Goal: Task Accomplishment & Management: Manage account settings

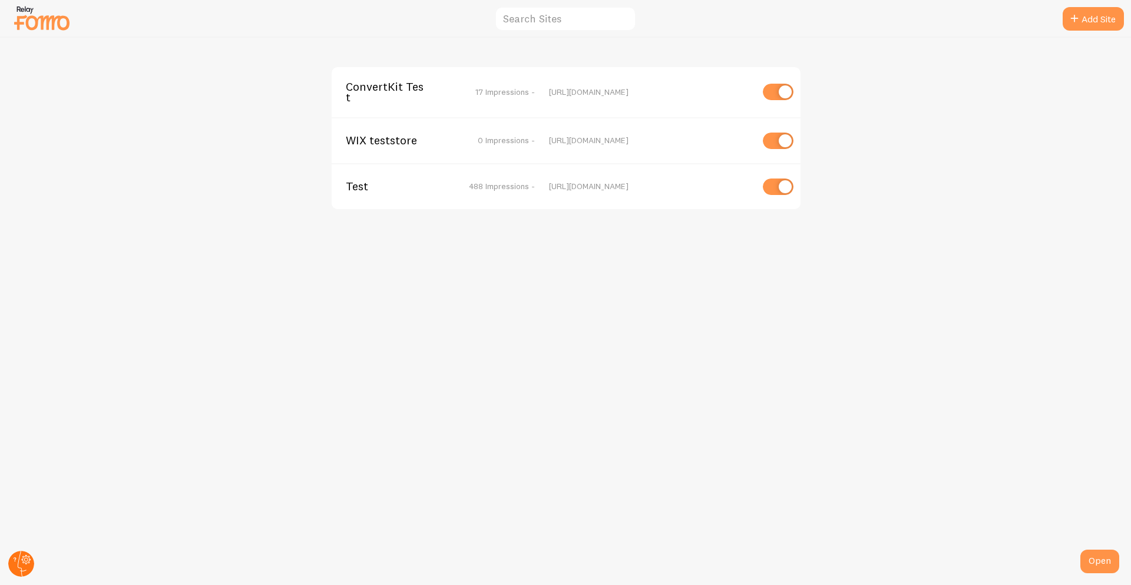
click at [20, 559] on circle at bounding box center [21, 564] width 26 height 26
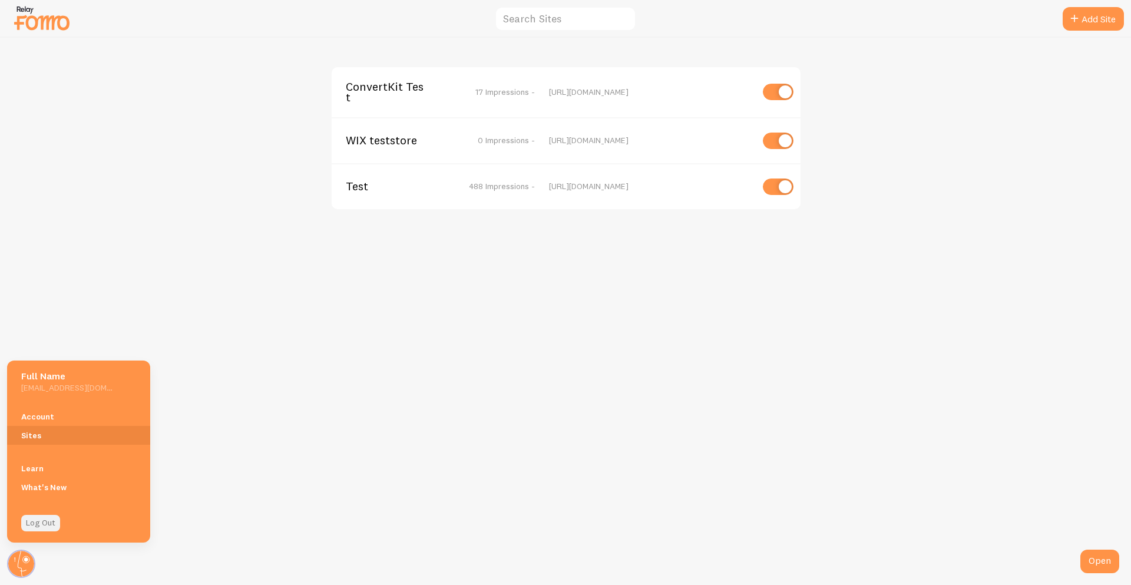
click at [45, 525] on link "Log Out" at bounding box center [40, 523] width 39 height 16
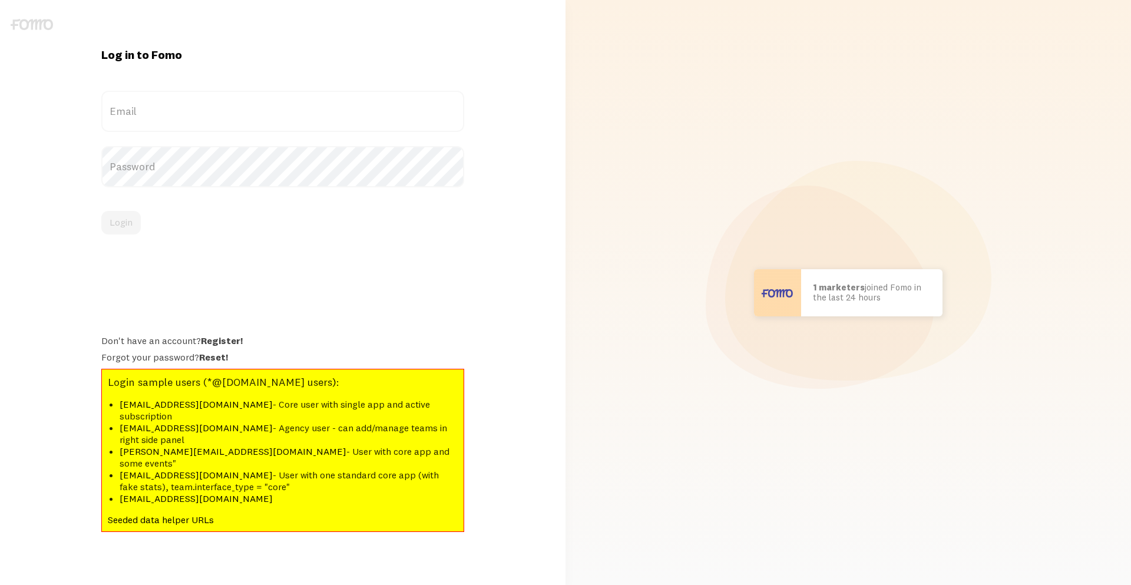
click at [188, 121] on label "Email" at bounding box center [282, 111] width 363 height 41
click at [188, 121] on input "Email" at bounding box center [282, 111] width 363 height 41
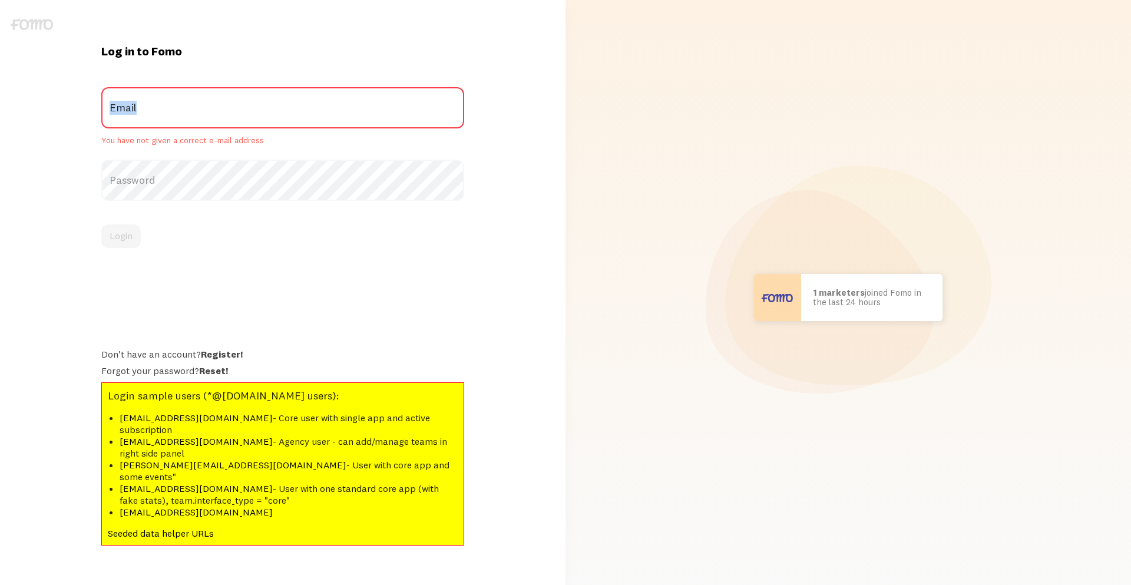
drag, startPoint x: 188, startPoint y: 121, endPoint x: 155, endPoint y: 126, distance: 32.7
click at [175, 125] on label "Email" at bounding box center [282, 107] width 363 height 41
click at [175, 125] on input "Email" at bounding box center [282, 107] width 363 height 41
click at [153, 120] on label "Email" at bounding box center [282, 107] width 363 height 41
click at [153, 120] on input "Email" at bounding box center [282, 107] width 363 height 41
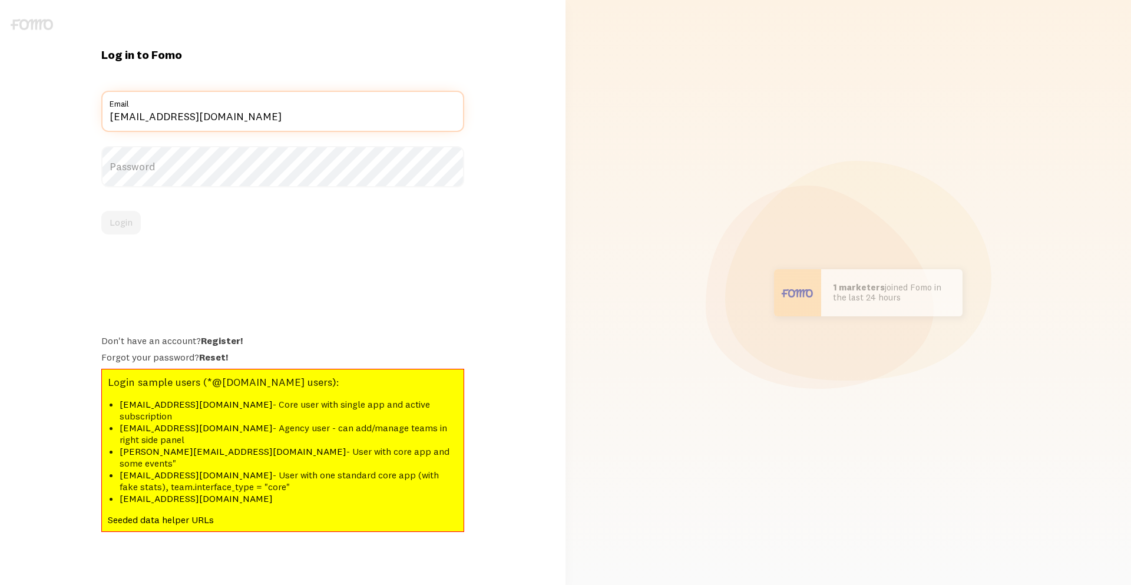
type input "[EMAIL_ADDRESS][DOMAIN_NAME]"
click at [172, 181] on label "Password" at bounding box center [282, 166] width 363 height 41
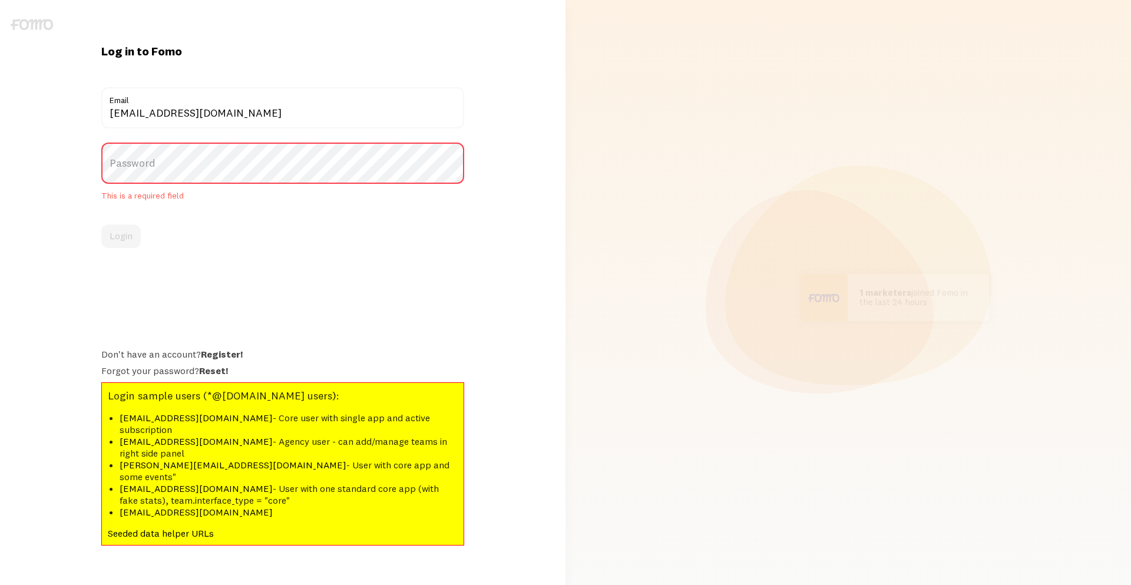
click at [172, 181] on label "Password" at bounding box center [282, 163] width 363 height 41
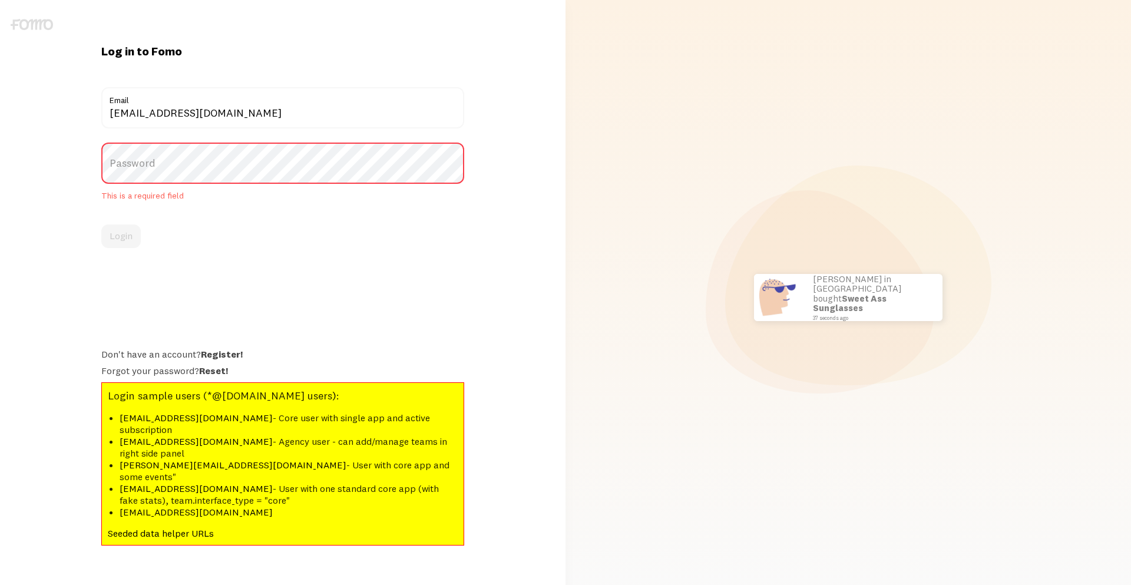
click at [172, 181] on label "Password" at bounding box center [282, 163] width 363 height 41
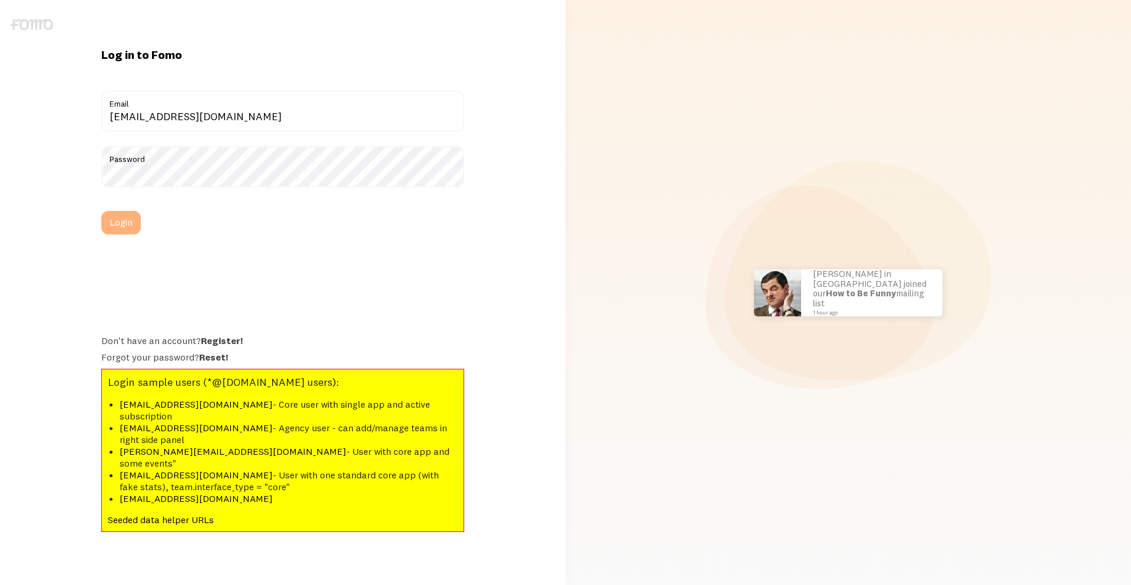
click at [120, 233] on button "Login" at bounding box center [120, 223] width 39 height 24
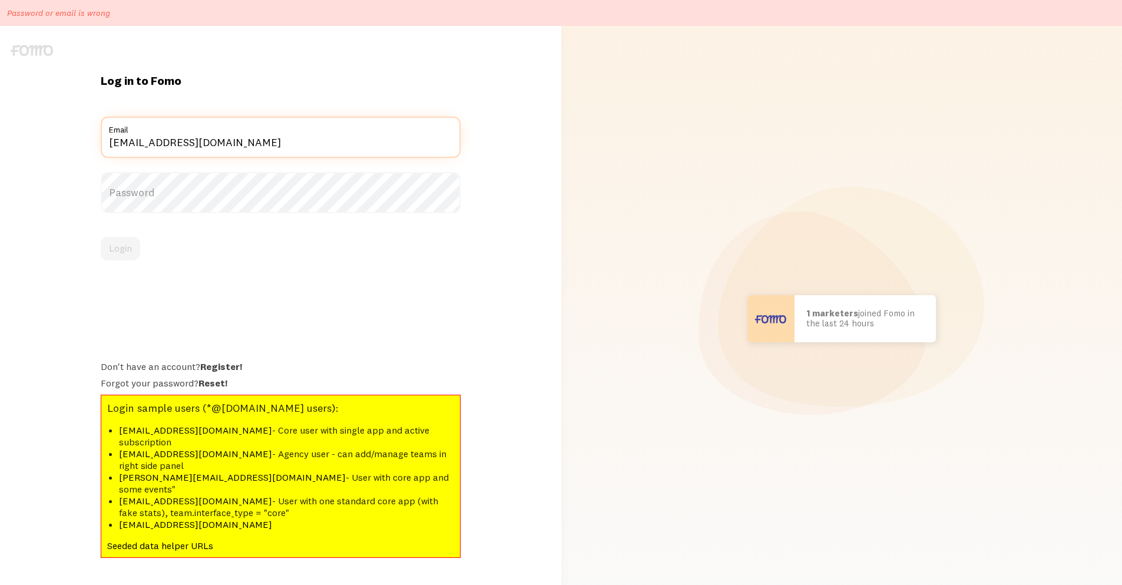
click at [220, 158] on input "[EMAIL_ADDRESS][DOMAIN_NAME]" at bounding box center [281, 137] width 360 height 41
drag, startPoint x: 220, startPoint y: 169, endPoint x: 163, endPoint y: 165, distance: 57.3
click at [163, 158] on input "[EMAIL_ADDRESS][DOMAIN_NAME]" at bounding box center [281, 137] width 360 height 41
type input "testmail"
click at [163, 158] on label "Email" at bounding box center [281, 137] width 360 height 41
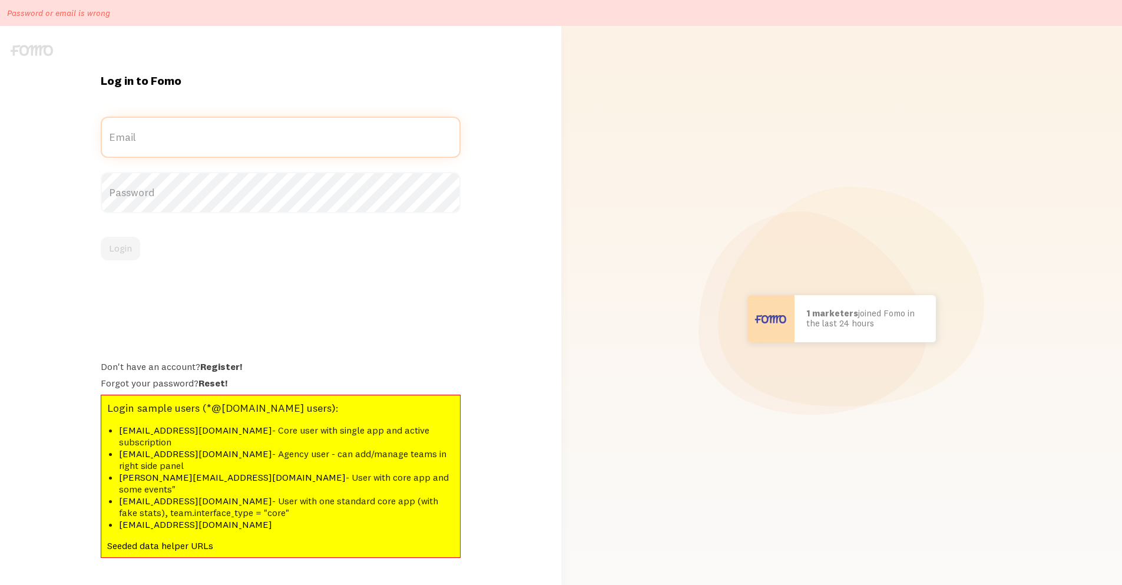
click at [163, 158] on input "Email" at bounding box center [281, 137] width 360 height 41
